Goal: Transaction & Acquisition: Purchase product/service

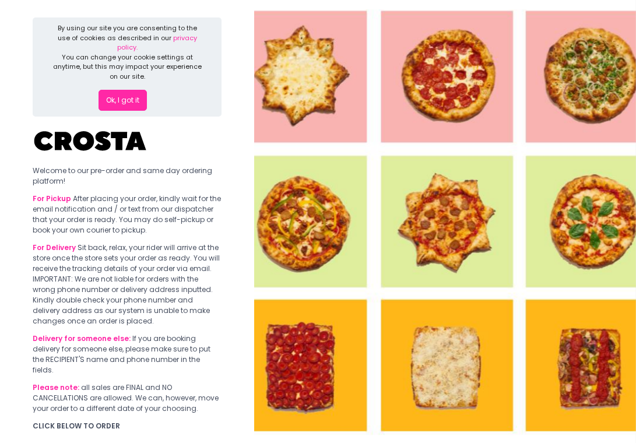
click at [113, 90] on button "Ok, I got it" at bounding box center [123, 100] width 48 height 21
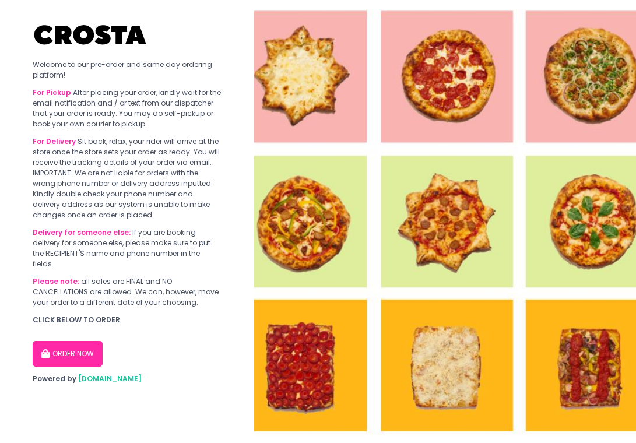
click at [72, 343] on button "ORDER NOW" at bounding box center [68, 354] width 70 height 26
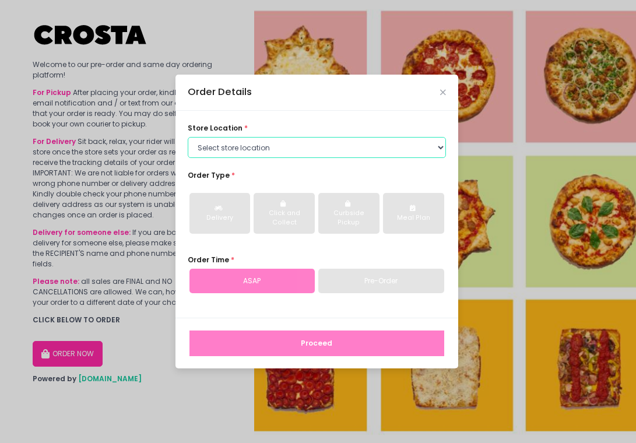
click at [283, 147] on select "Select store location [PERSON_NAME] Pizza - [PERSON_NAME] Pizza - [GEOGRAPHIC_D…" at bounding box center [317, 147] width 258 height 21
click at [188, 137] on select "Select store location [PERSON_NAME] Pizza - [PERSON_NAME] Pizza - [GEOGRAPHIC_D…" at bounding box center [317, 147] width 258 height 21
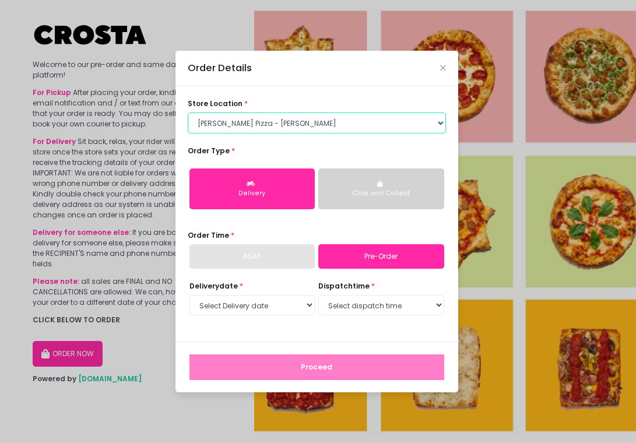
click at [323, 127] on select "Select store location [PERSON_NAME] Pizza - [PERSON_NAME] Pizza - [GEOGRAPHIC_D…" at bounding box center [317, 122] width 258 height 21
select select "65090bae48156caed44a5eb4"
click at [188, 112] on select "Select store location [PERSON_NAME] Pizza - [PERSON_NAME] Pizza - [GEOGRAPHIC_D…" at bounding box center [317, 122] width 258 height 21
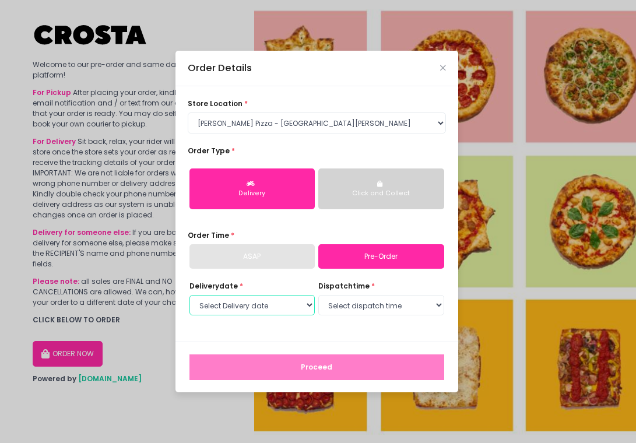
click at [291, 304] on select "Select Delivery date [DATE] [DATE] [DATE] [DATE] [DATE] [DATE]" at bounding box center [252, 305] width 126 height 21
select select "[DATE]"
click at [189, 295] on select "Select Delivery date [DATE] [DATE] [DATE] [DATE] [DATE] [DATE]" at bounding box center [252, 305] width 126 height 21
click at [434, 306] on select "Select dispatch time 12:00 PM - 12:30 PM 12:30 PM - 01:00 PM 01:00 PM - 01:30 P…" at bounding box center [381, 305] width 126 height 21
click at [318, 295] on select "Select dispatch time 12:00 PM - 12:30 PM 12:30 PM - 01:00 PM 01:00 PM - 01:30 P…" at bounding box center [381, 305] width 126 height 21
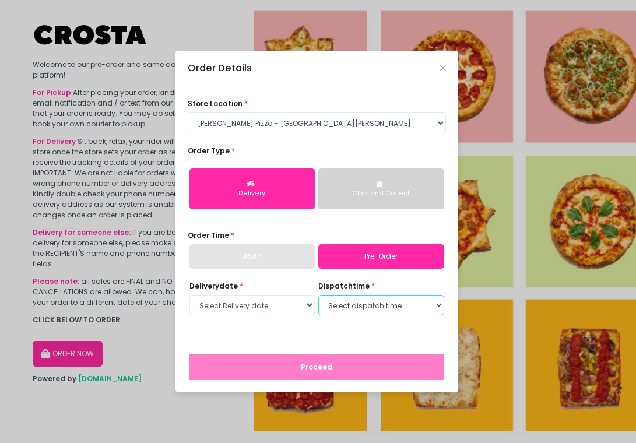
click at [431, 299] on select "Select dispatch time 12:00 PM - 12:30 PM 12:30 PM - 01:00 PM 01:00 PM - 01:30 P…" at bounding box center [381, 305] width 126 height 21
select select "16:00"
click at [318, 295] on select "Select dispatch time 12:00 PM - 12:30 PM 12:30 PM - 01:00 PM 01:00 PM - 01:30 P…" at bounding box center [381, 305] width 126 height 21
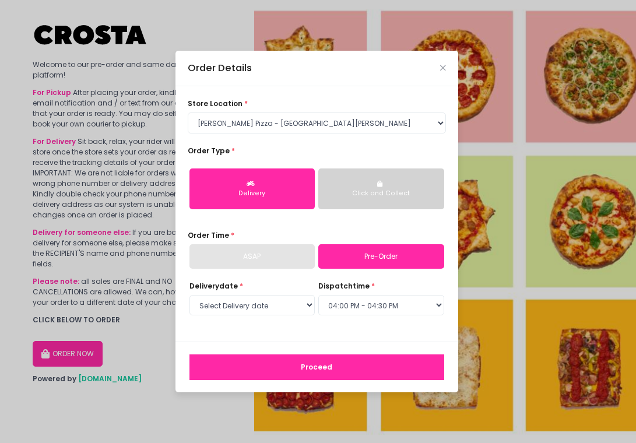
click at [345, 369] on button "Proceed" at bounding box center [316, 367] width 255 height 26
